Goal: Understand process/instructions: Learn about a topic

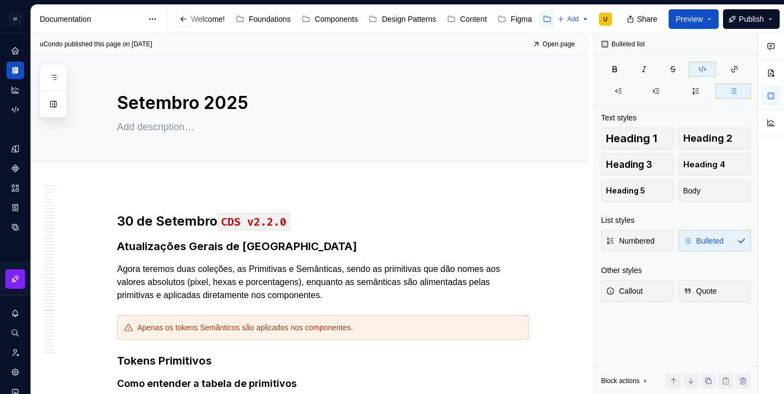
scroll to position [34955, 0]
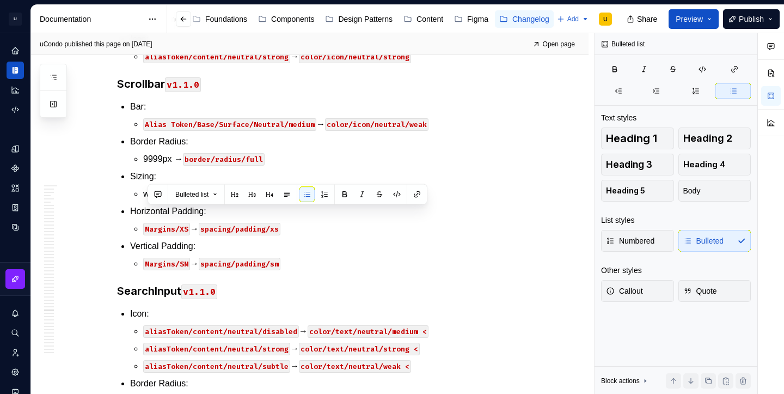
scroll to position [40271, 0]
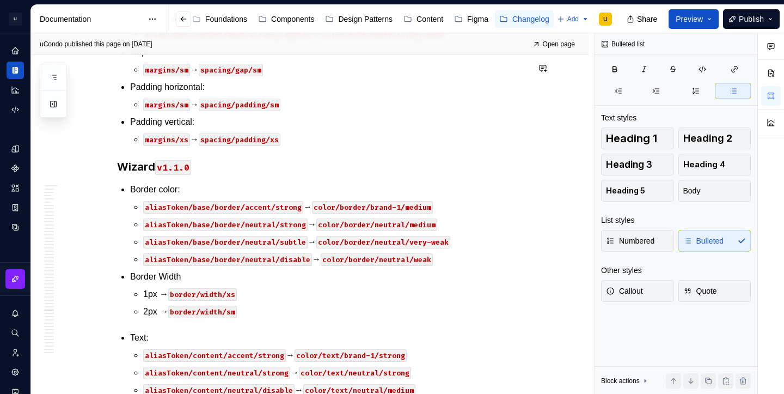
scroll to position [34955, 0]
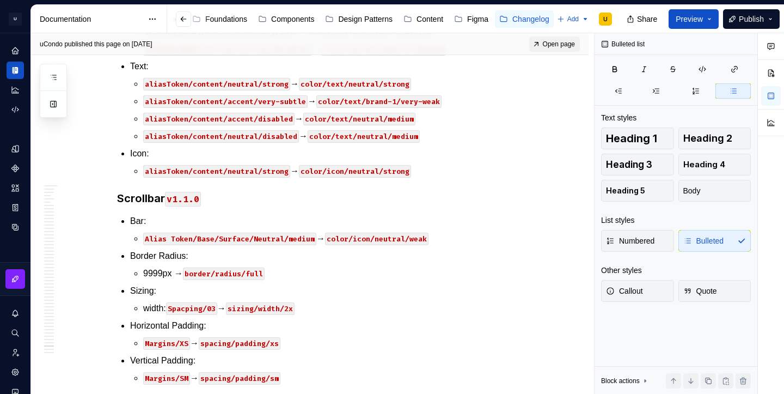
scroll to position [40271, 0]
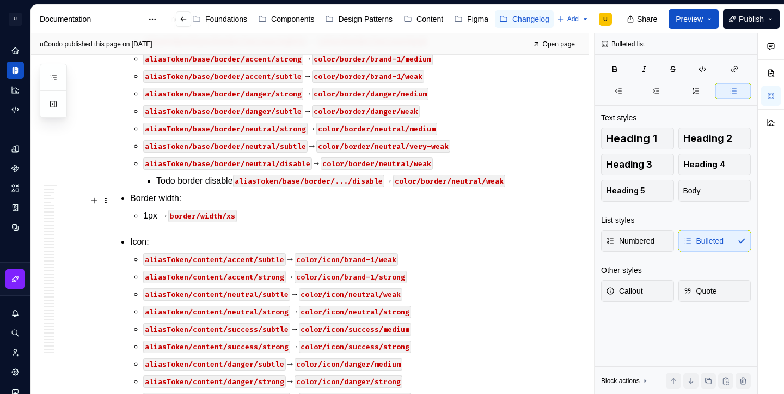
scroll to position [23805, 0]
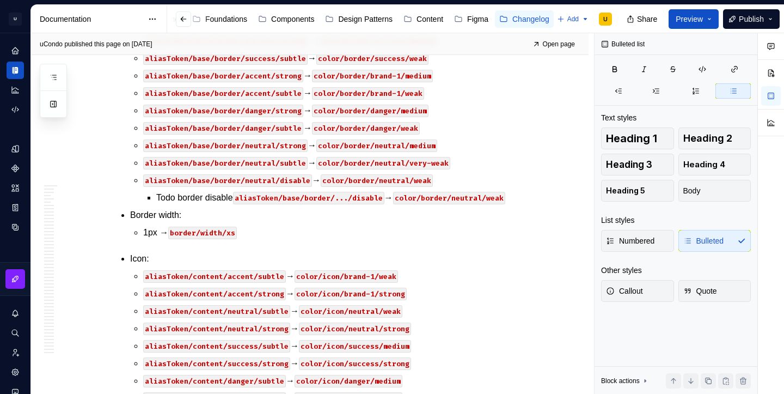
paste div
type textarea "*"
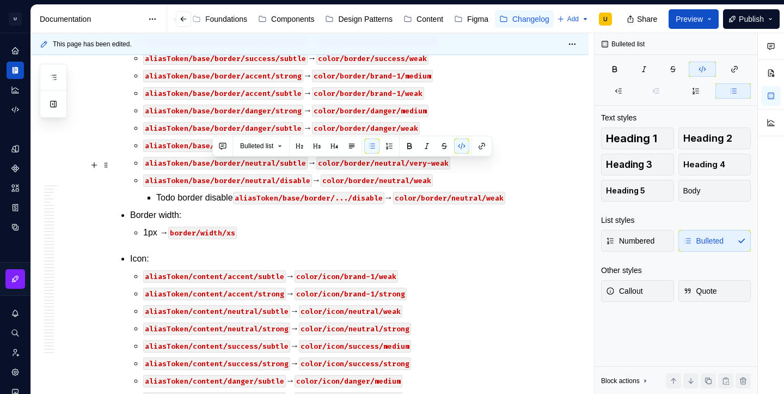
drag, startPoint x: 213, startPoint y: 162, endPoint x: 309, endPoint y: 167, distance: 96.0
copy code "/border/neutral/subtle"
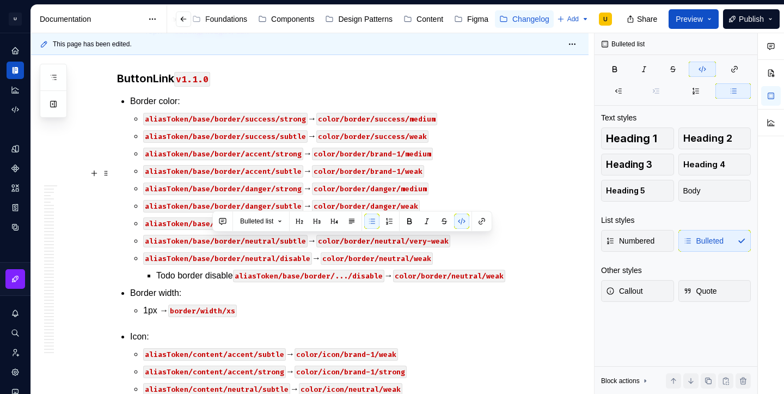
scroll to position [23730, 0]
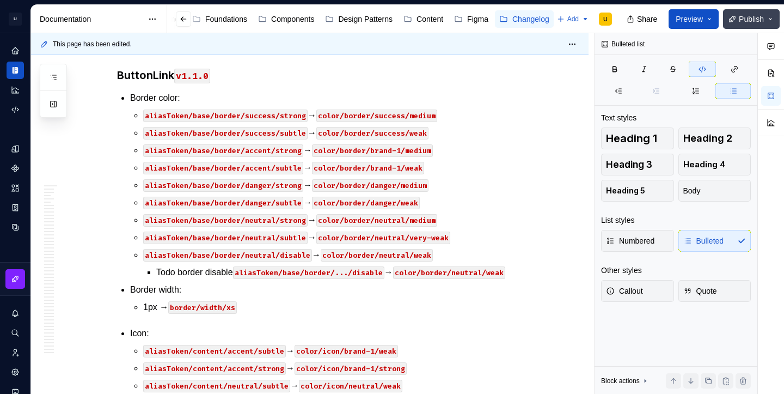
click at [760, 22] on span "Publish" at bounding box center [751, 19] width 25 height 11
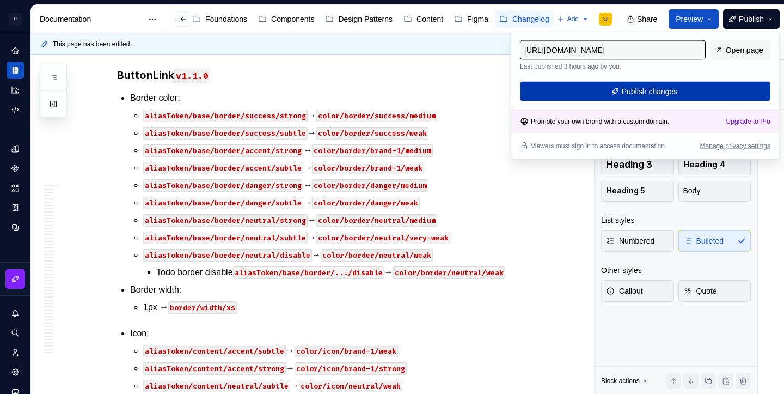
click at [696, 94] on button "Publish changes" at bounding box center [645, 92] width 251 height 20
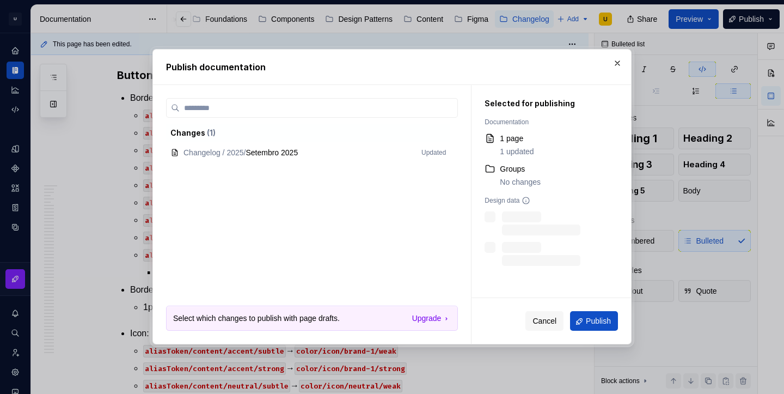
click at [600, 336] on div "Cancel Publish" at bounding box center [552, 322] width 160 height 46
click at [607, 315] on button "Publish" at bounding box center [594, 322] width 48 height 20
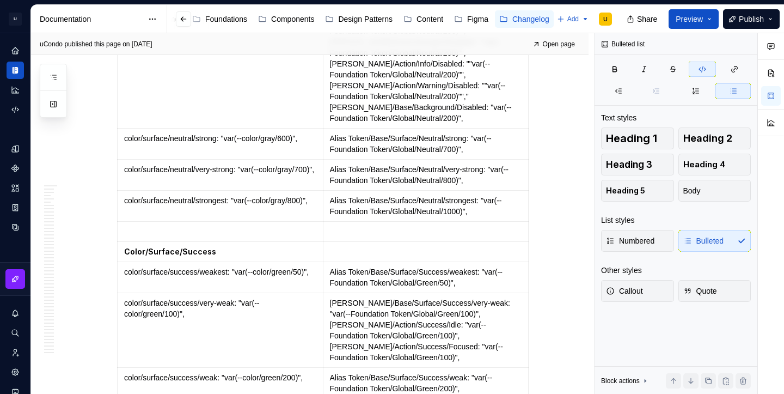
scroll to position [12360, 0]
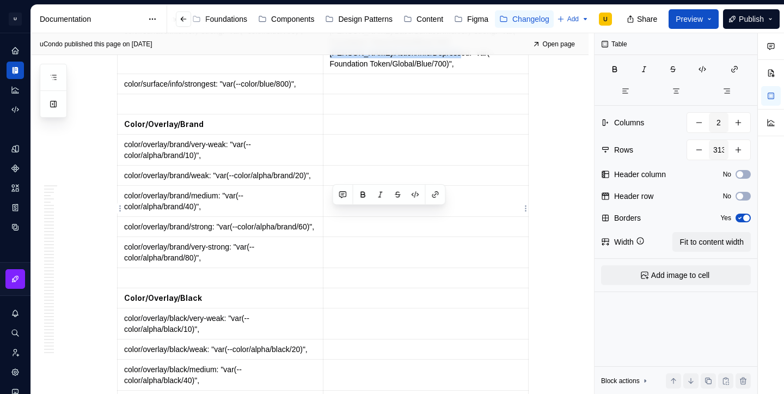
drag, startPoint x: 458, startPoint y: 214, endPoint x: 331, endPoint y: 215, distance: 126.4
click at [331, 74] on td "[PERSON_NAME]/Base/Surface/Info/very-strong: "var(--Foundation Token/Global/Blu…" at bounding box center [426, 47] width 206 height 53
copy p "[PERSON_NAME]/Action/Info/Depressed"
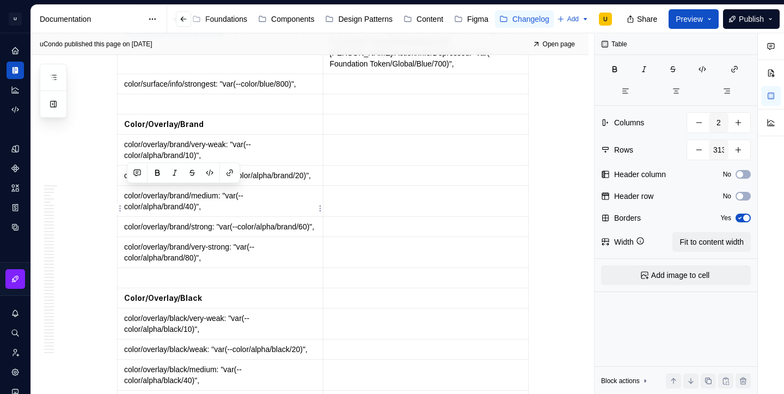
drag, startPoint x: 236, startPoint y: 192, endPoint x: 124, endPoint y: 191, distance: 112.2
click at [124, 74] on td "color/surface/info/very-strong: "var(--color/blue/700)"," at bounding box center [221, 47] width 206 height 53
copy p "color/surface/info/very-strong"
type textarea "*"
